Goal: Find specific page/section: Find specific page/section

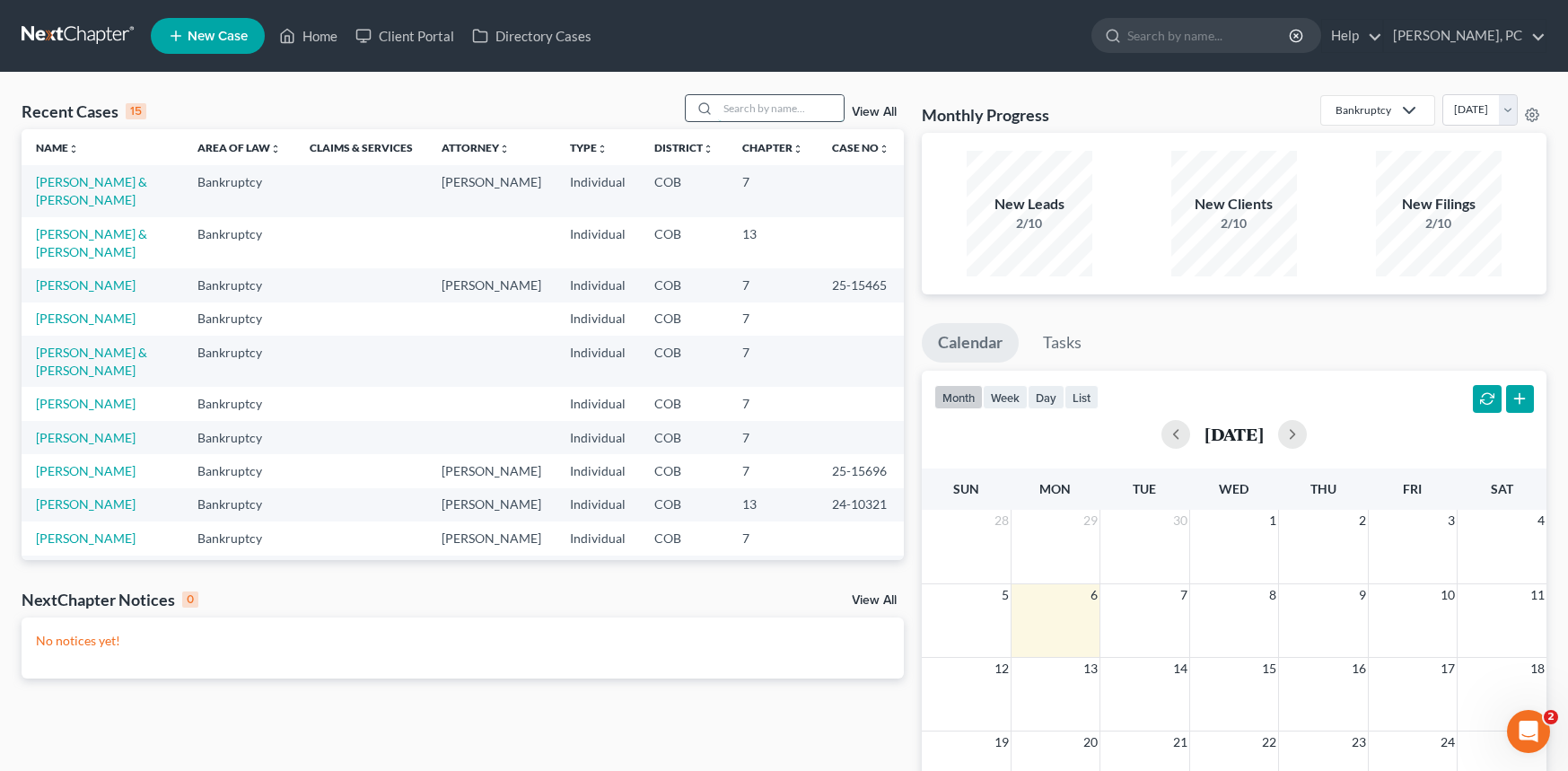
click at [771, 100] on input "search" at bounding box center [781, 108] width 126 height 27
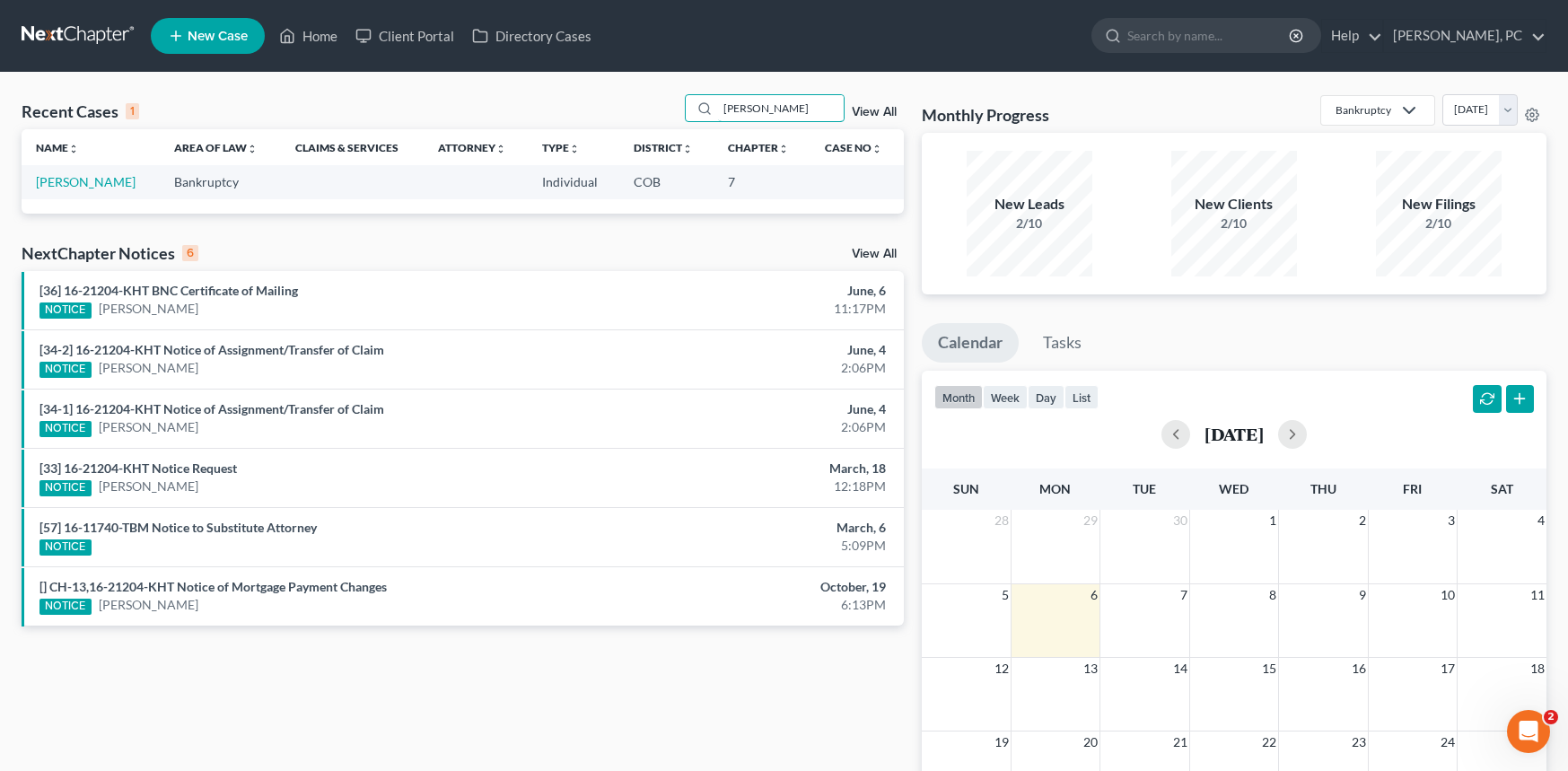
type input "jed caven"
click at [187, 181] on td "Bankruptcy" at bounding box center [220, 182] width 121 height 33
click at [87, 183] on link "[PERSON_NAME]" at bounding box center [85, 182] width 99 height 16
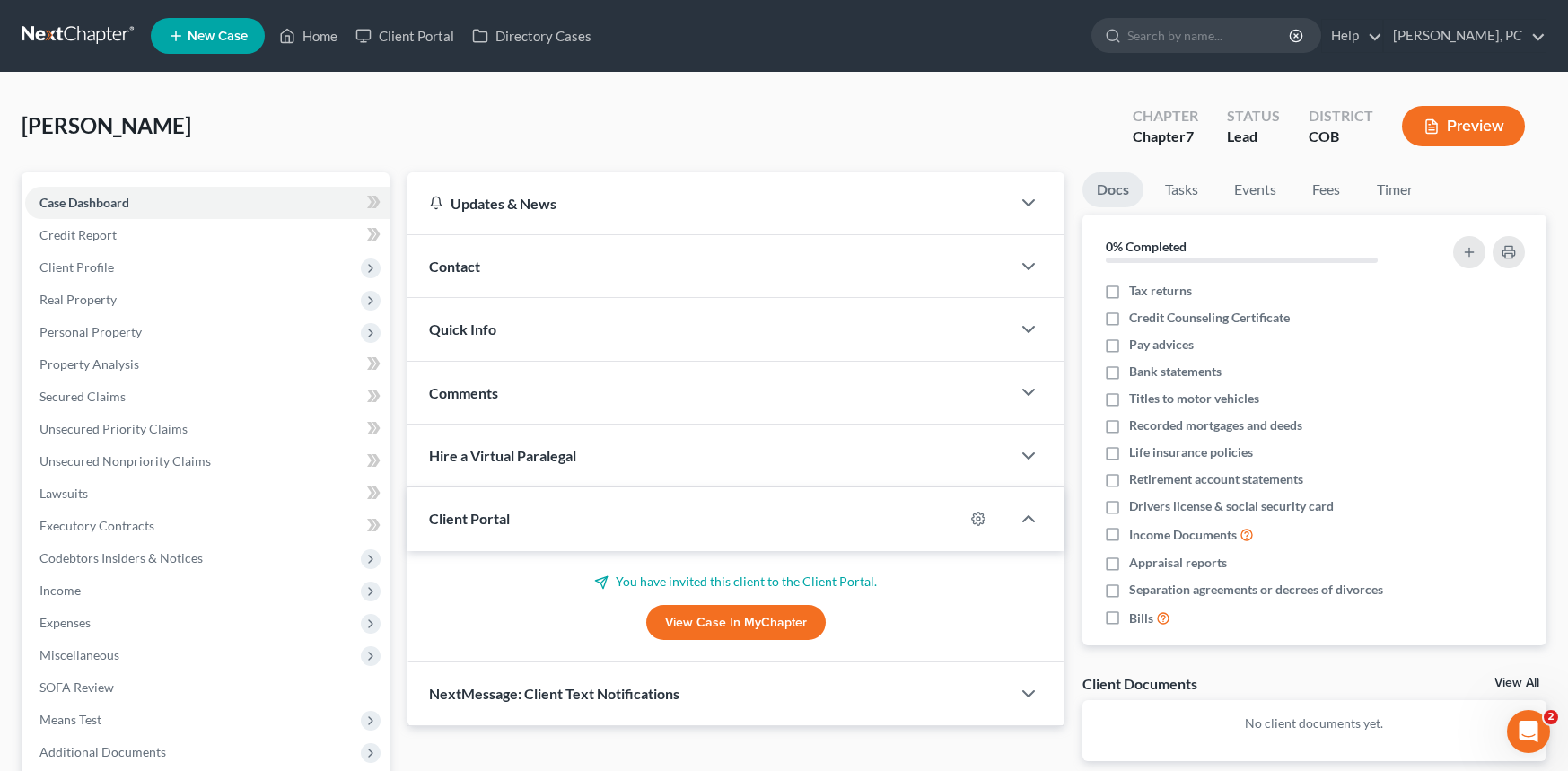
click at [741, 622] on link "View Case in MyChapter" at bounding box center [735, 623] width 180 height 36
click at [695, 622] on link "View Case in MyChapter" at bounding box center [735, 623] width 180 height 36
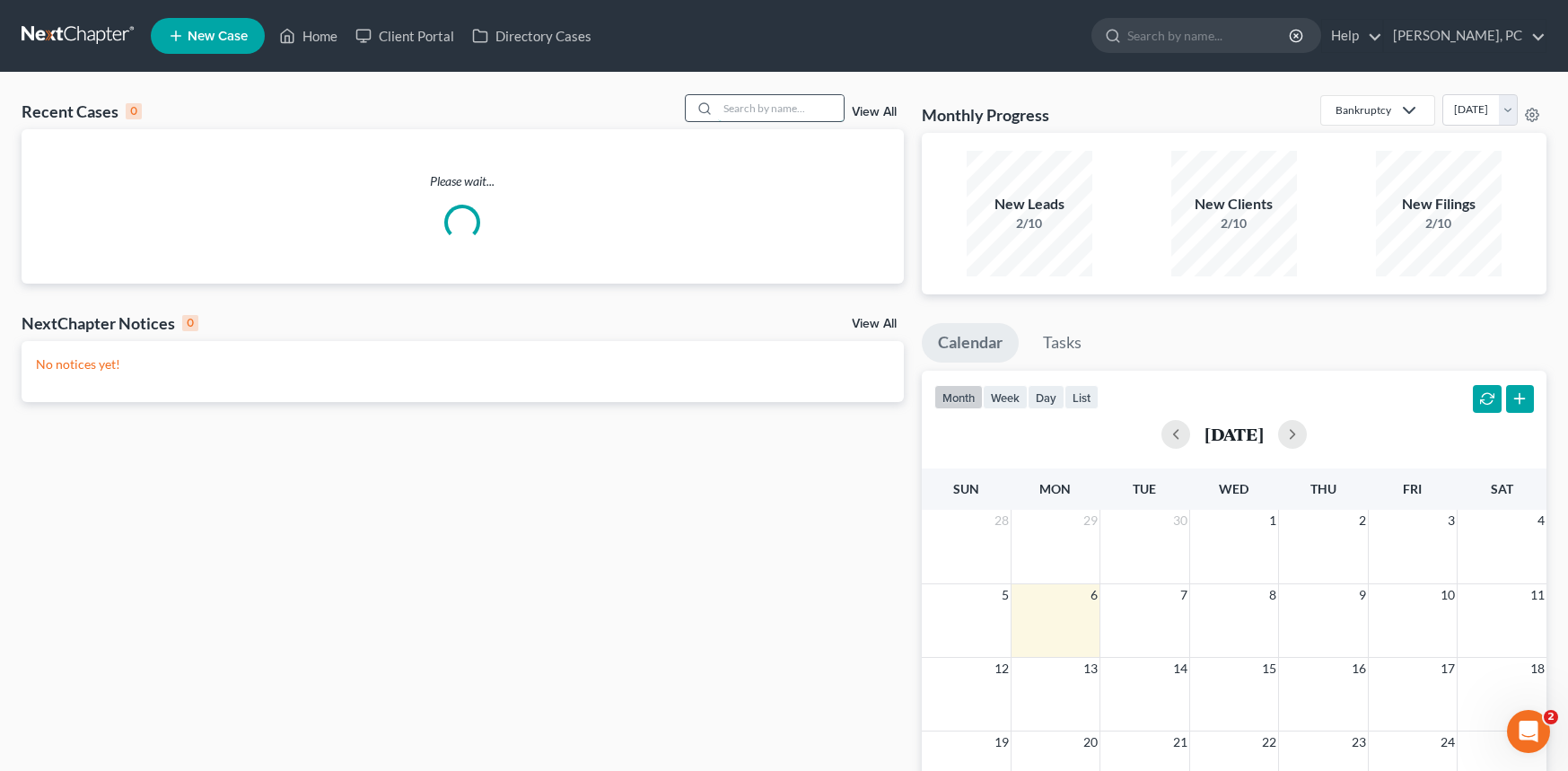
click at [793, 110] on input "search" at bounding box center [781, 108] width 126 height 27
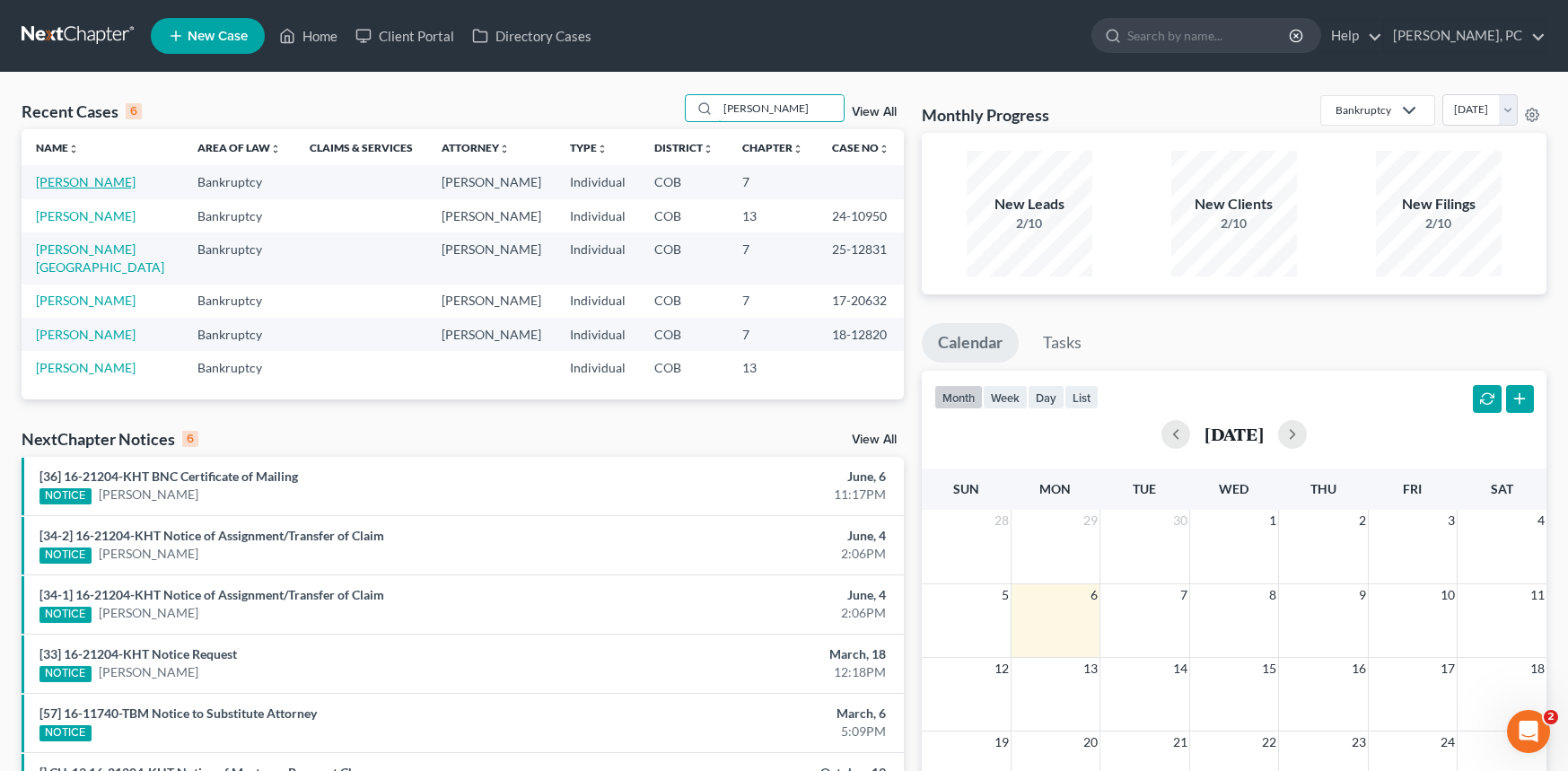
type input "harris"
click at [105, 181] on link "[PERSON_NAME]" at bounding box center [85, 182] width 99 height 16
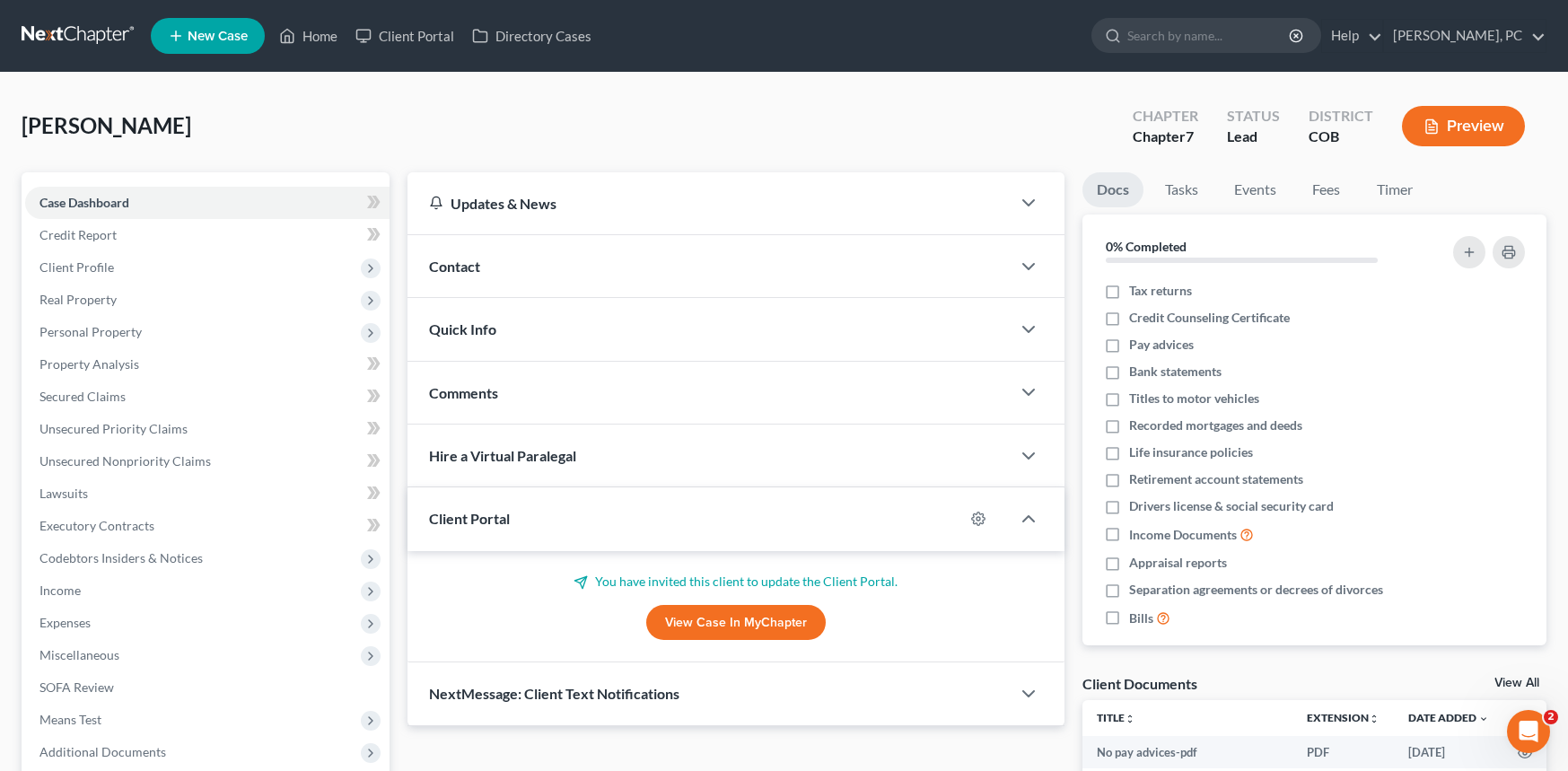
click at [699, 625] on link "View Case in MyChapter" at bounding box center [735, 623] width 180 height 36
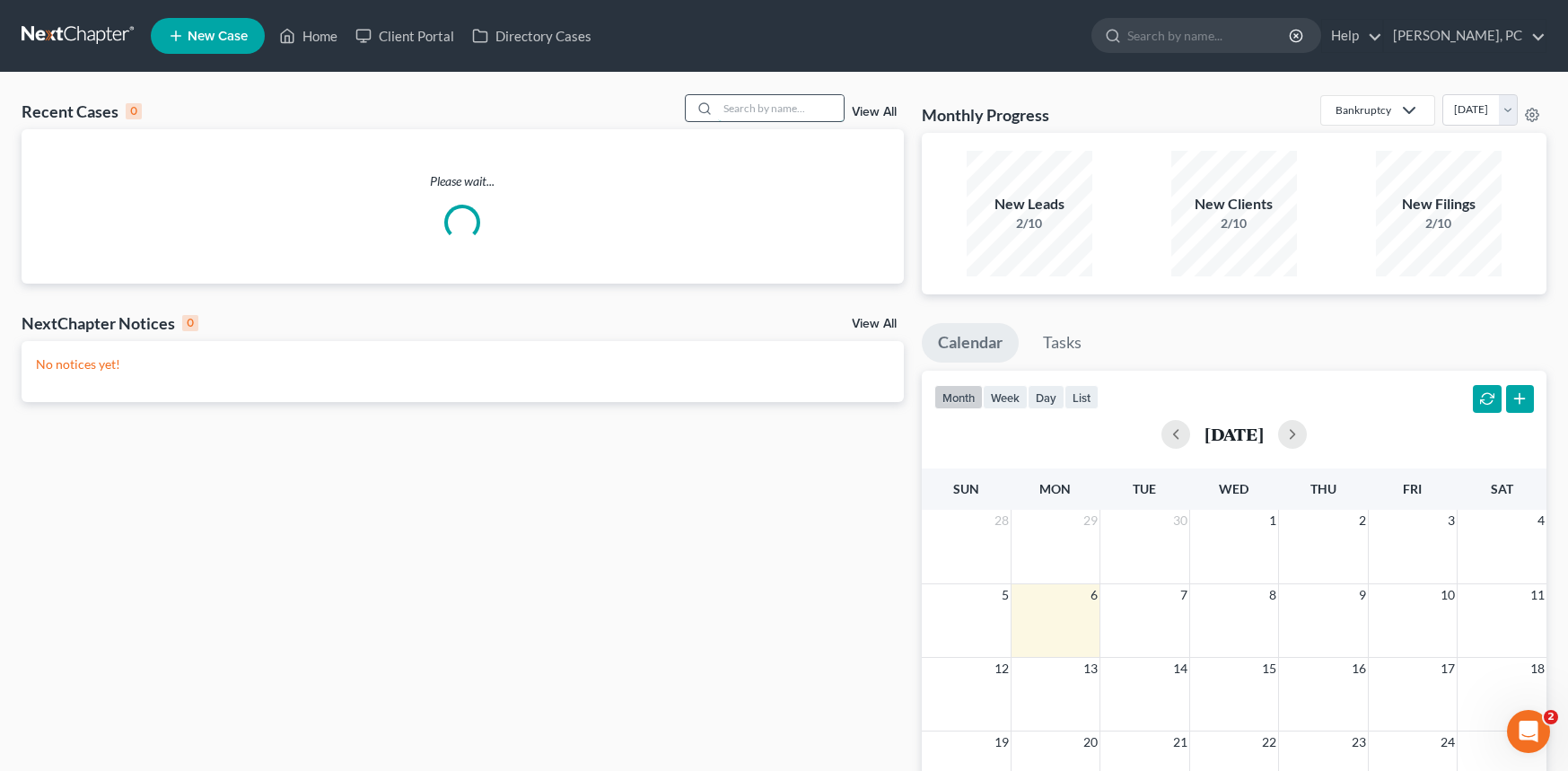
click at [747, 115] on input "search" at bounding box center [781, 108] width 126 height 27
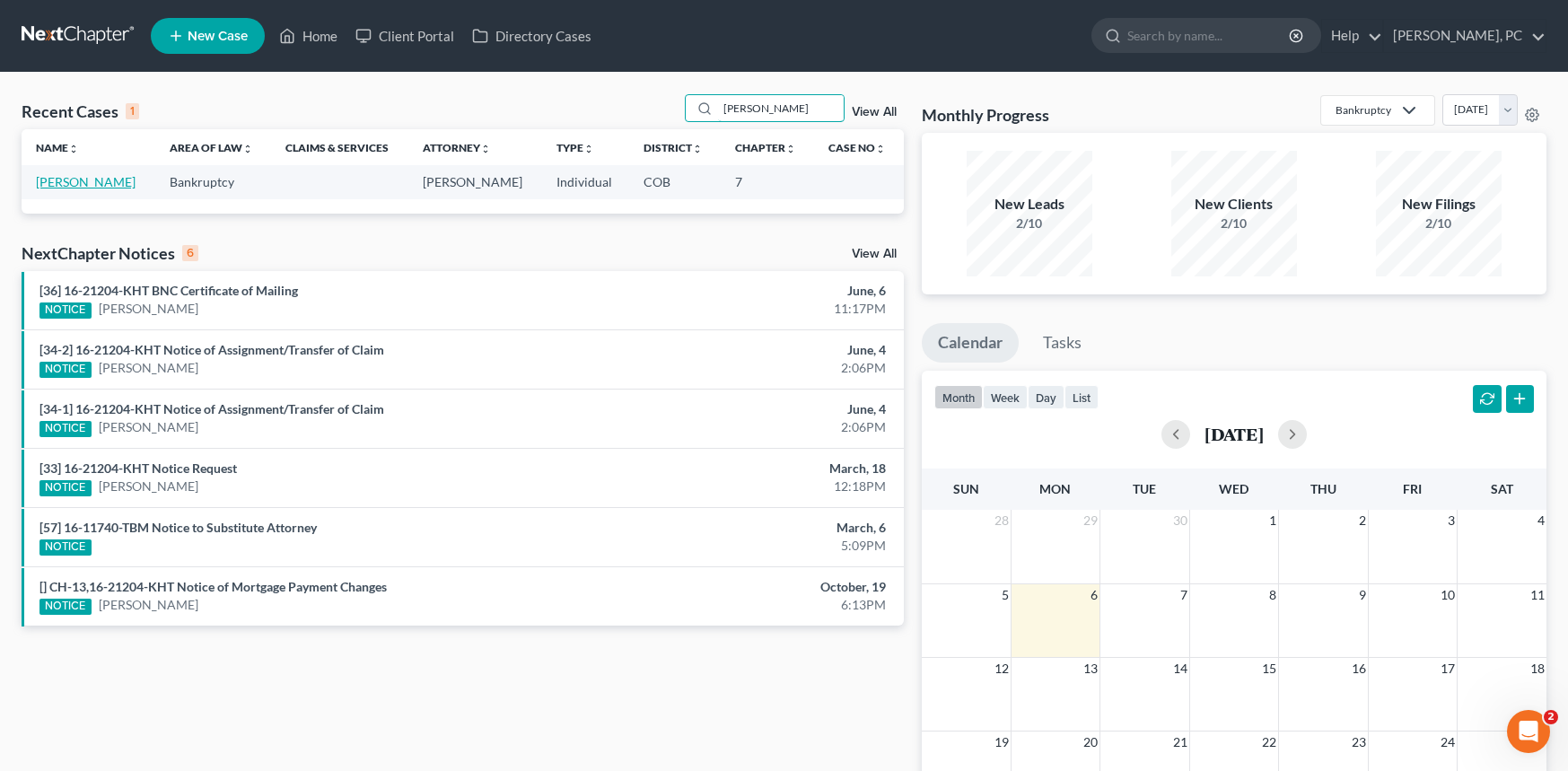
type input "[PERSON_NAME]"
click at [82, 179] on link "[PERSON_NAME]" at bounding box center [85, 182] width 99 height 16
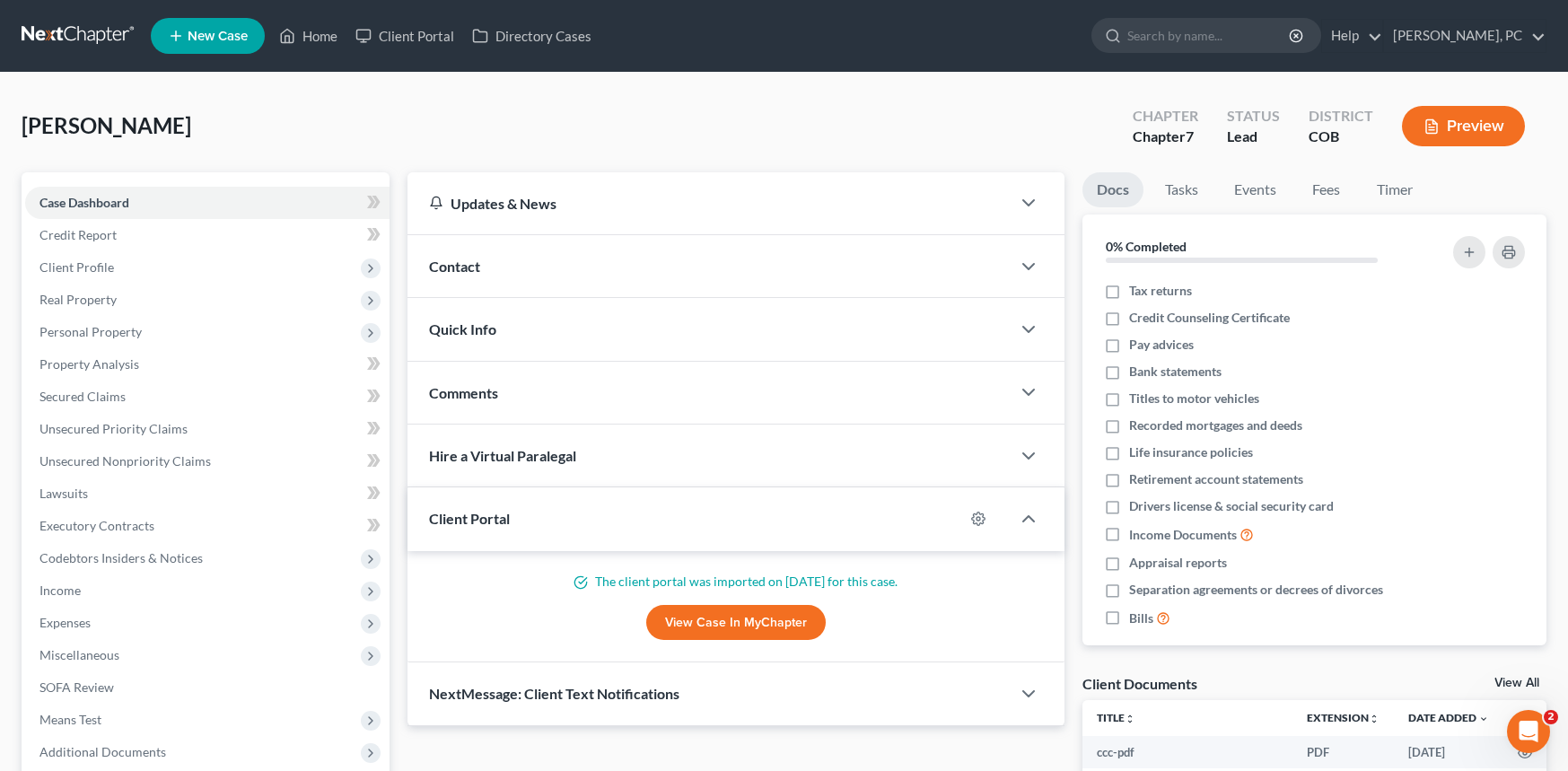
click at [678, 627] on link "View Case in MyChapter" at bounding box center [735, 623] width 180 height 36
